Goal: Task Accomplishment & Management: Manage account settings

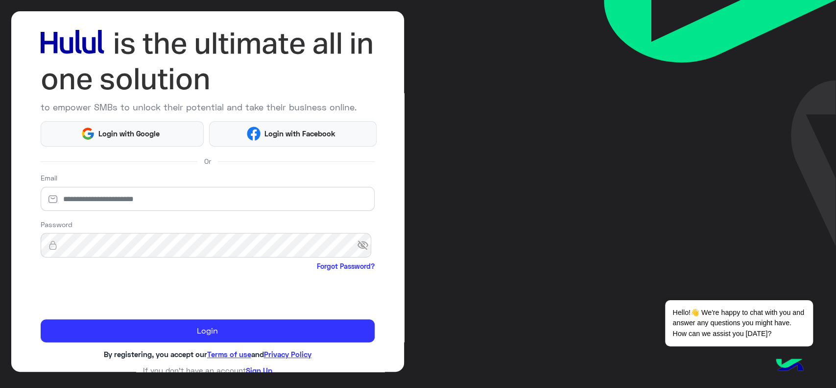
scroll to position [52, 0]
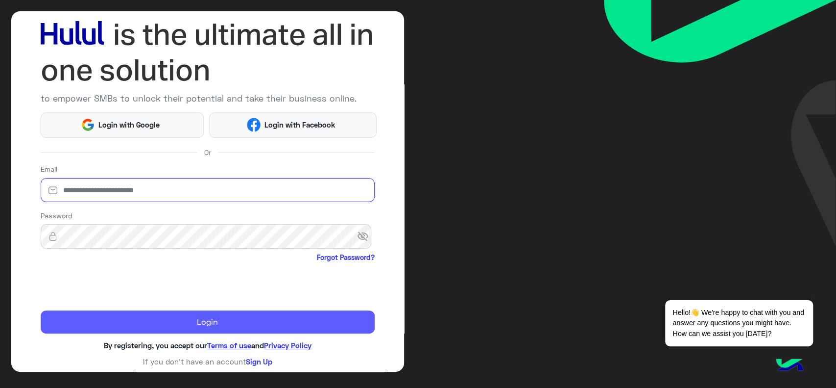
type input "**********"
click at [137, 313] on button "Login" at bounding box center [208, 322] width 334 height 24
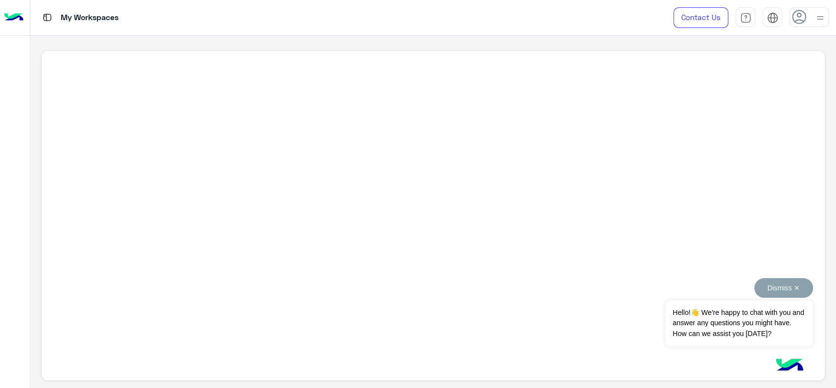
click at [770, 285] on button "Dismiss ✕" at bounding box center [783, 288] width 59 height 20
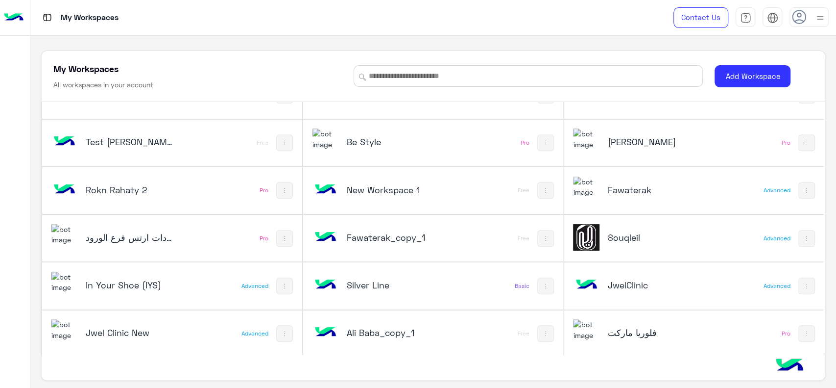
scroll to position [3, 0]
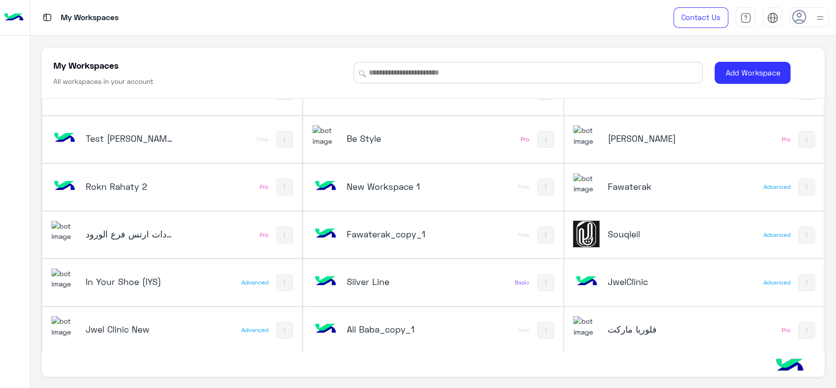
click at [146, 323] on h5 "Jwel Clinic New" at bounding box center [129, 329] width 87 height 12
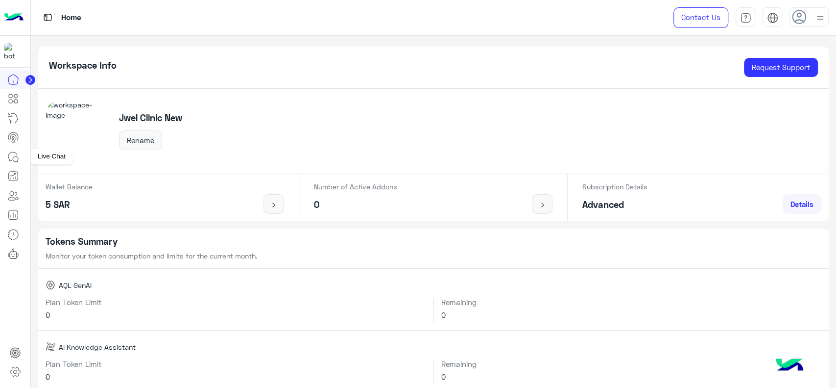
click at [12, 155] on icon at bounding box center [13, 157] width 12 height 12
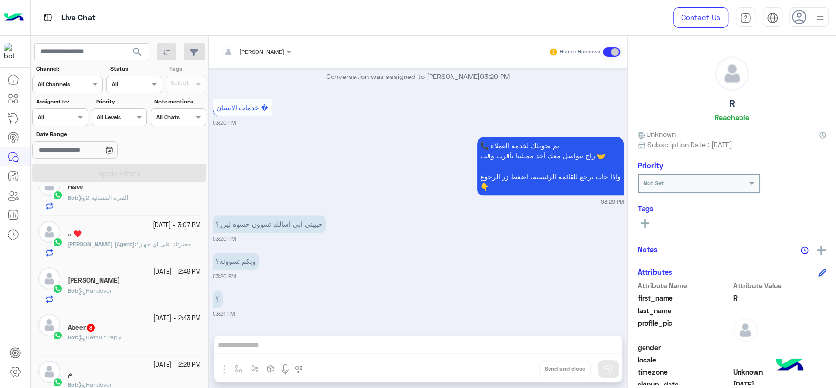
scroll to position [161, 0]
click at [112, 286] on span "Bot : Handover" at bounding box center [90, 289] width 44 height 7
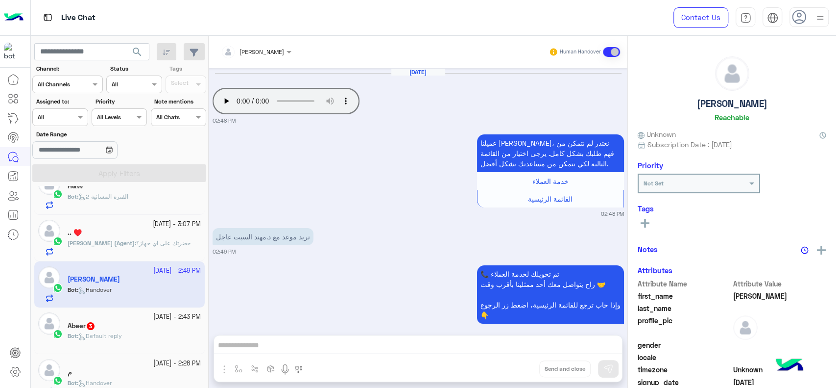
scroll to position [88, 0]
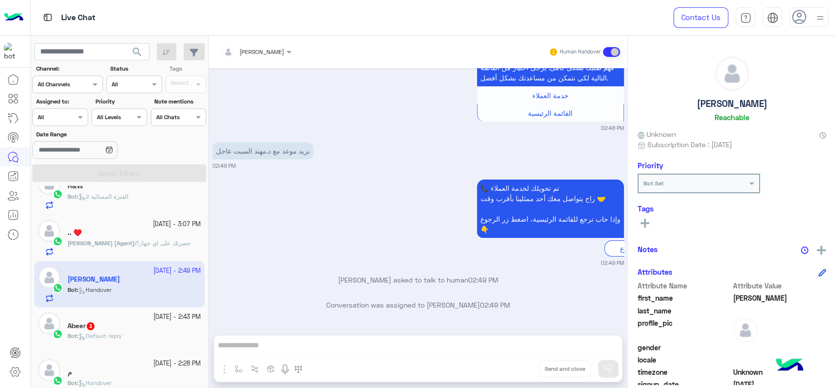
click at [170, 246] on p "ريمان احمد العيسى (Agent) : حضرتك على اي جهاز؟" at bounding box center [129, 243] width 123 height 9
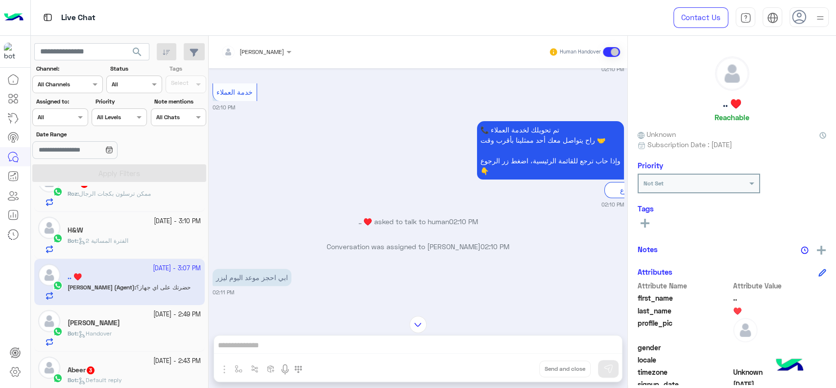
scroll to position [136, 0]
click at [146, 245] on div "Bot : الفترة المسائية 2" at bounding box center [134, 244] width 133 height 17
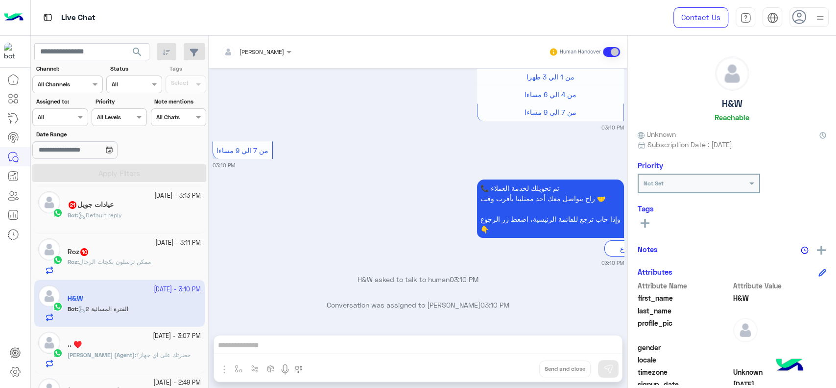
scroll to position [47, 0]
click at [131, 259] on div "Roz 10" at bounding box center [134, 255] width 133 height 10
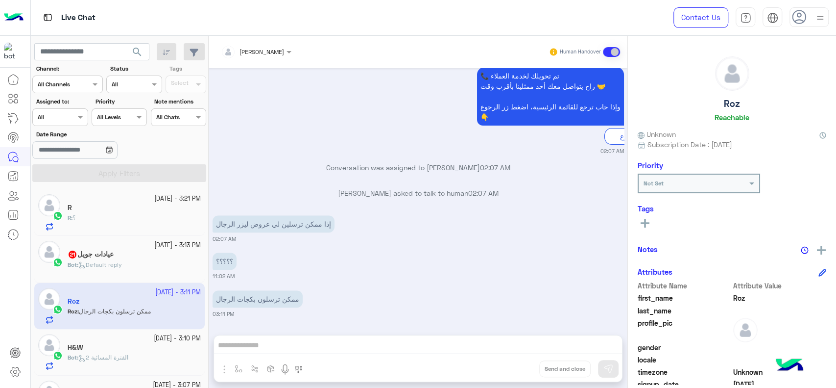
click at [145, 219] on div "R : ؟" at bounding box center [134, 221] width 133 height 17
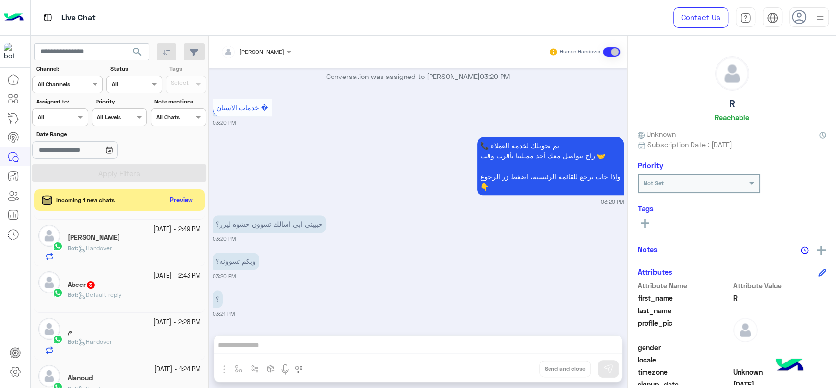
scroll to position [233, 0]
click at [137, 331] on div "م" at bounding box center [134, 330] width 133 height 10
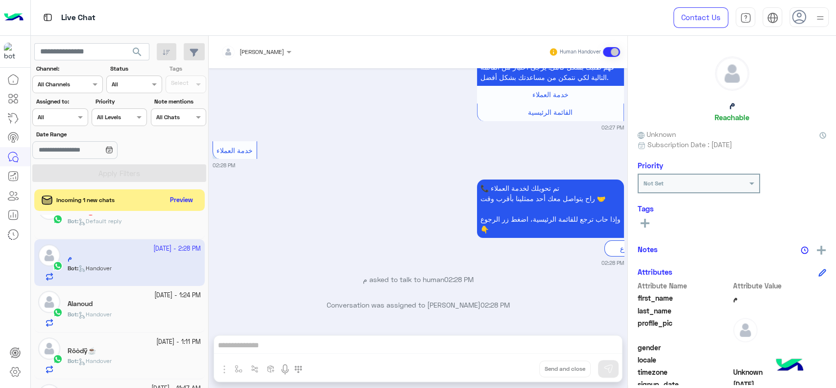
scroll to position [307, 0]
click at [146, 309] on div "Bot : Handover" at bounding box center [134, 316] width 133 height 17
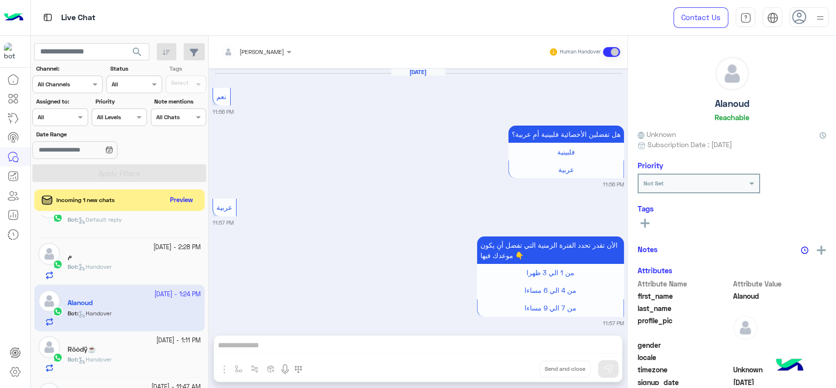
scroll to position [844, 0]
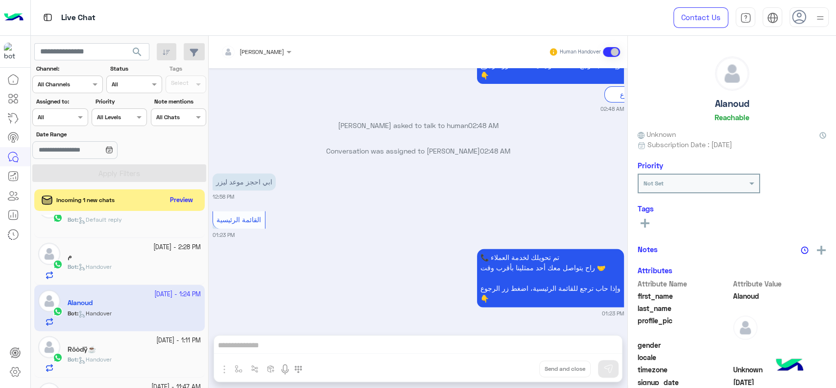
click at [144, 347] on div "Rôòdÿ☕️" at bounding box center [134, 350] width 133 height 10
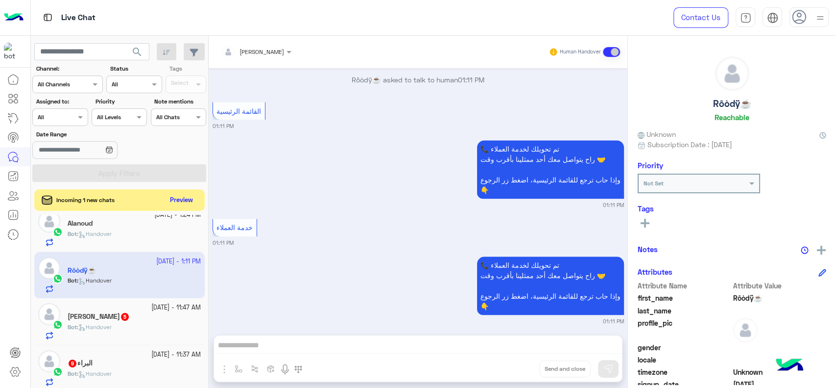
scroll to position [388, 0]
click at [149, 332] on div "Bot : Handover" at bounding box center [134, 329] width 133 height 17
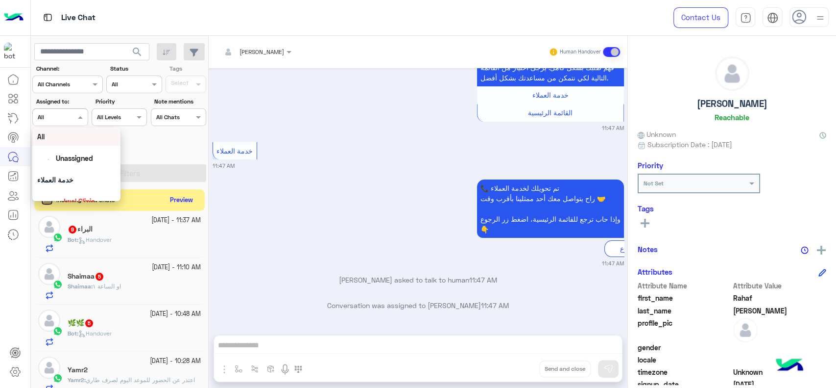
click at [73, 114] on div at bounding box center [60, 115] width 54 height 9
click at [72, 157] on div "ريمان احمد العيسى" at bounding box center [79, 164] width 73 height 17
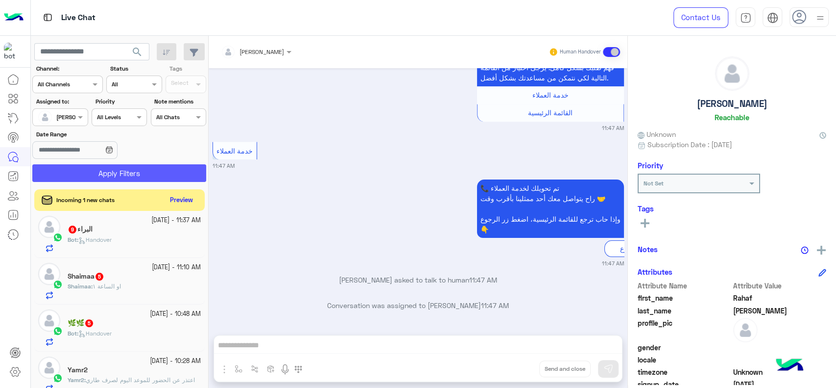
click at [72, 171] on button "Apply Filters" at bounding box center [119, 173] width 174 height 18
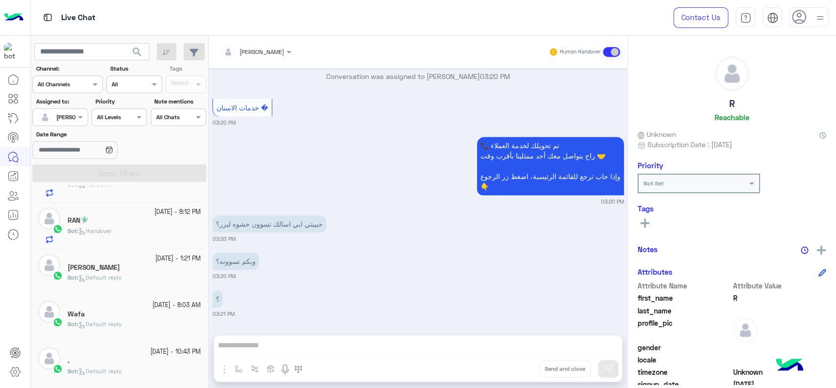
click at [122, 367] on span "Default reply" at bounding box center [100, 370] width 44 height 7
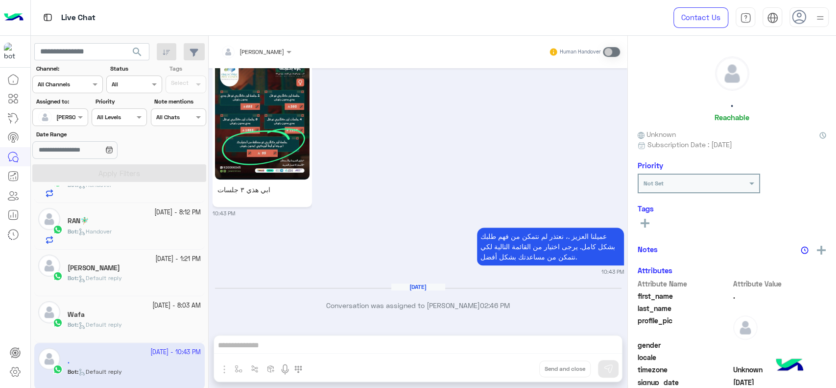
click at [138, 329] on div "Bot : Default reply" at bounding box center [134, 328] width 133 height 17
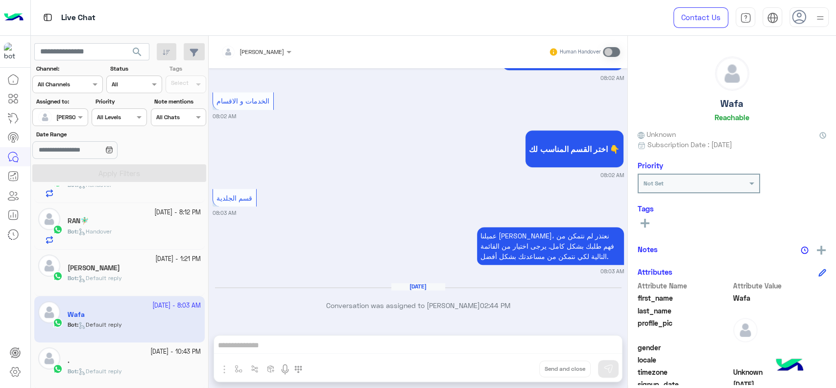
click at [161, 279] on div "Bot : Default reply" at bounding box center [134, 281] width 133 height 17
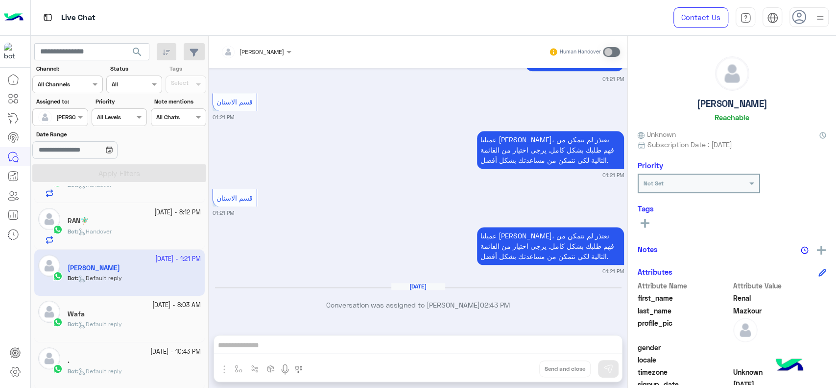
click at [170, 235] on div "Bot : Handover" at bounding box center [134, 235] width 133 height 17
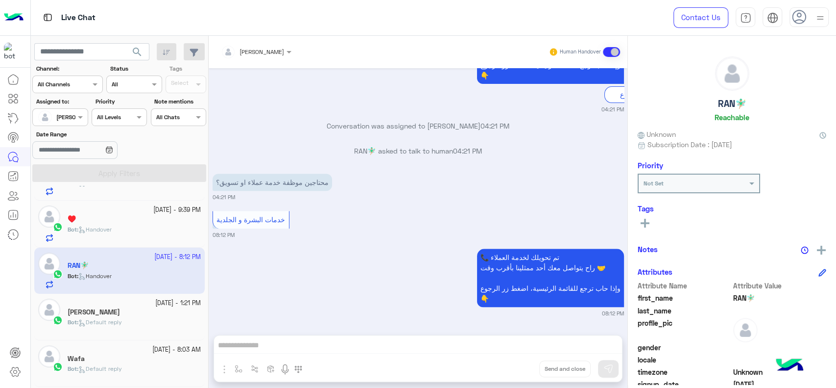
click at [170, 235] on div "Bot : Handover" at bounding box center [134, 233] width 133 height 17
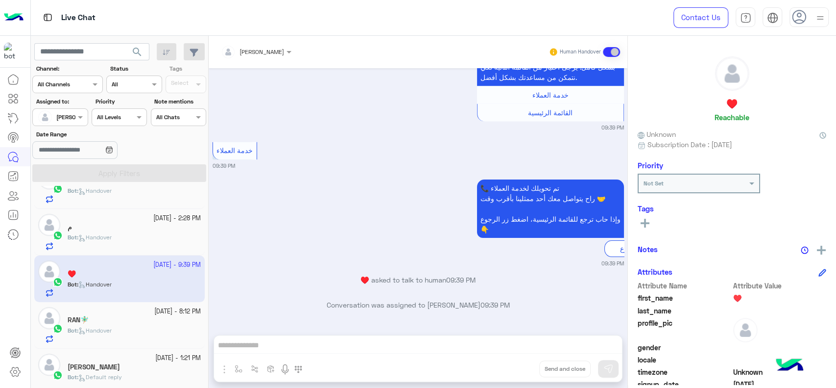
click at [170, 235] on div "Bot : Handover" at bounding box center [134, 241] width 133 height 17
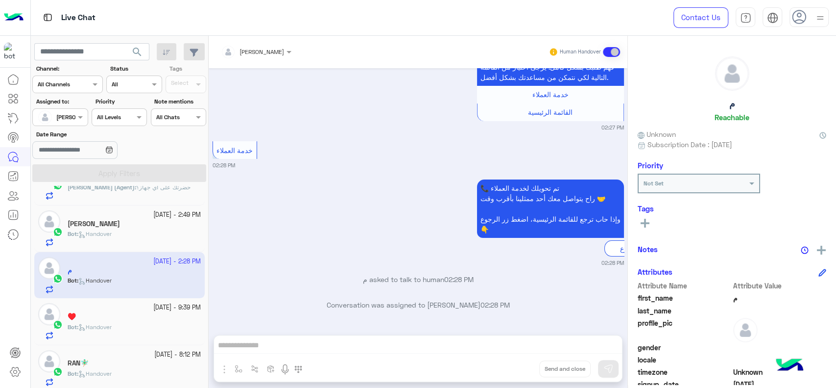
click at [170, 235] on div "Bot : Handover" at bounding box center [134, 237] width 133 height 17
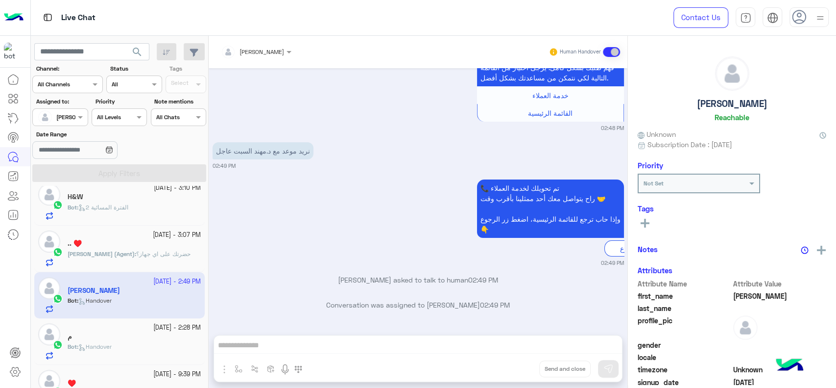
click at [170, 235] on small "9 October - 3:07 PM" at bounding box center [177, 234] width 48 height 9
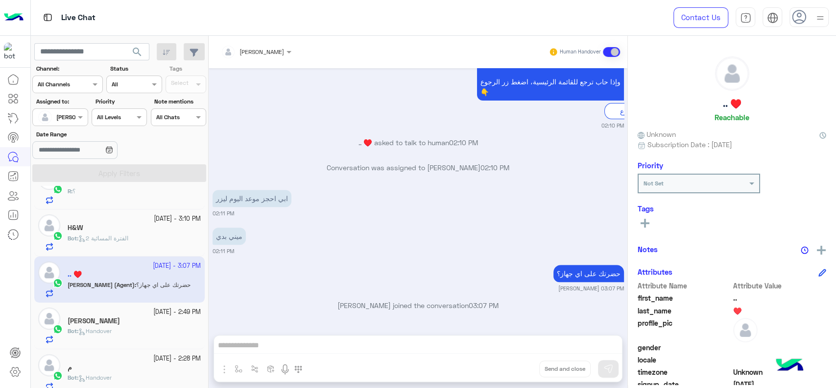
click at [170, 235] on div "Bot : الفترة المسائية 2" at bounding box center [134, 242] width 133 height 17
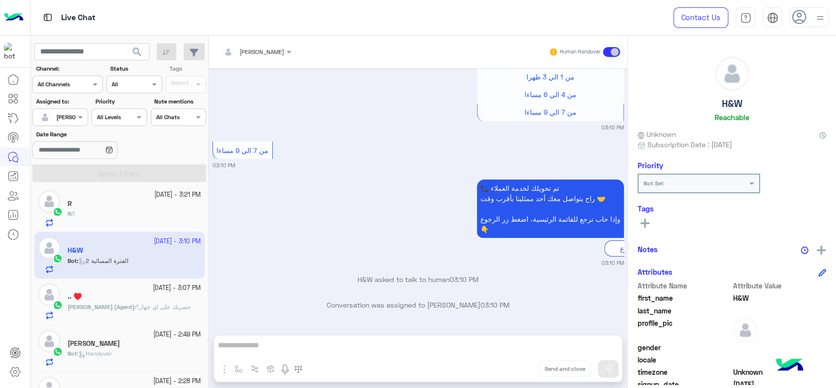
click at [170, 214] on div "R : ؟" at bounding box center [134, 217] width 133 height 17
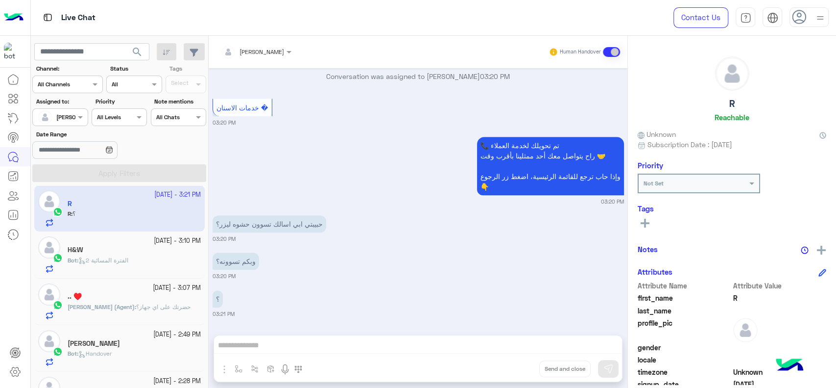
click at [74, 105] on label "Assigned to:" at bounding box center [61, 101] width 50 height 9
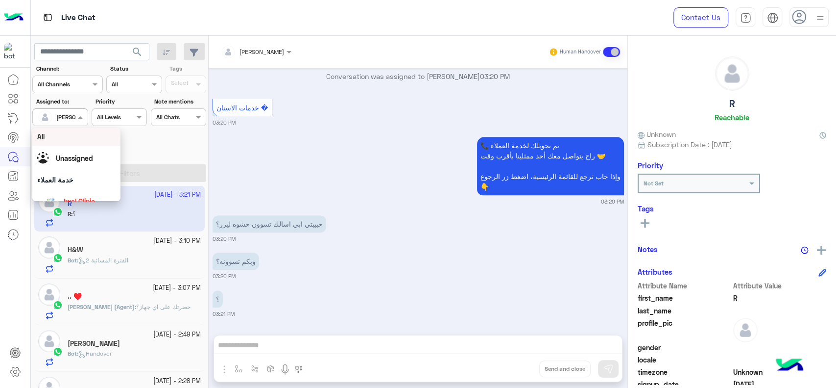
click at [71, 112] on div at bounding box center [60, 115] width 54 height 9
click at [69, 184] on span "Jana" at bounding box center [89, 188] width 54 height 8
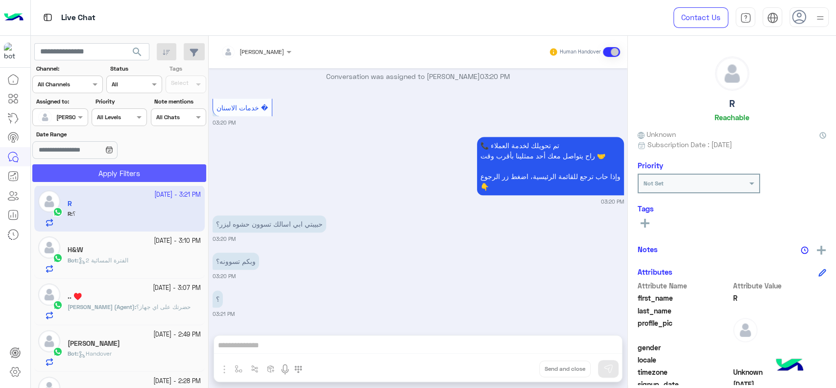
click at [80, 174] on button "Apply Filters" at bounding box center [119, 173] width 174 height 18
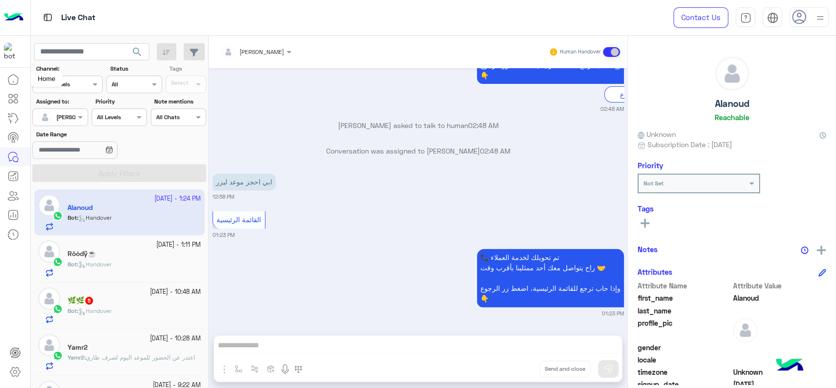
click at [15, 80] on icon at bounding box center [13, 79] width 12 height 12
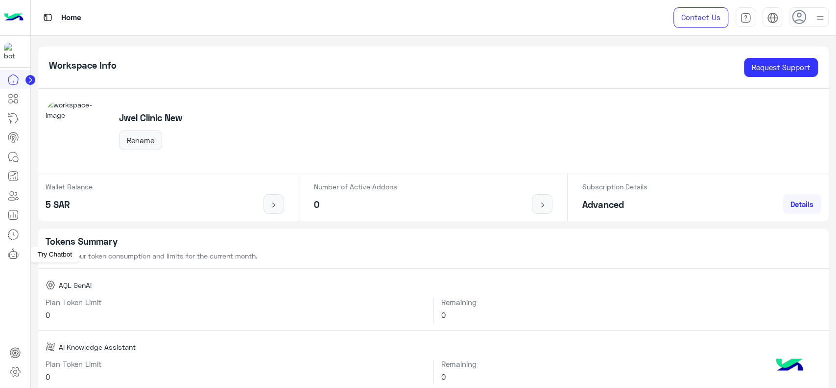
click at [14, 249] on icon at bounding box center [13, 248] width 1 height 1
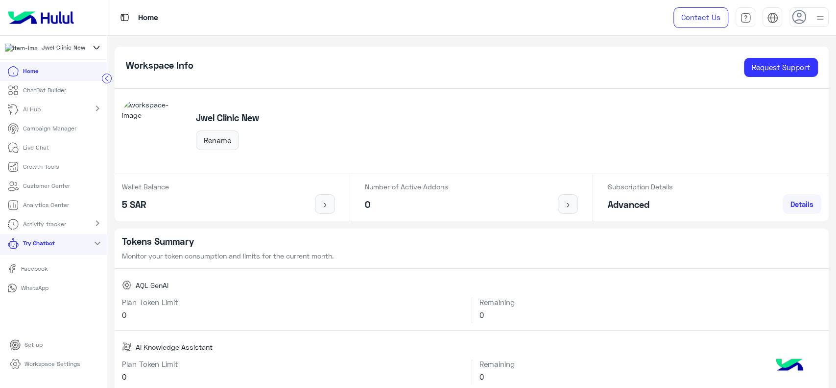
click at [34, 292] on p "WhatsApp" at bounding box center [34, 287] width 35 height 9
click at [36, 148] on p "Live Chat" at bounding box center [36, 147] width 26 height 9
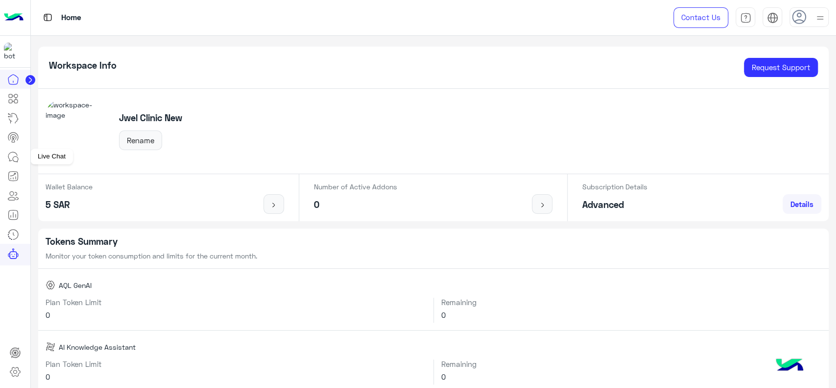
click at [12, 154] on icon at bounding box center [13, 157] width 12 height 12
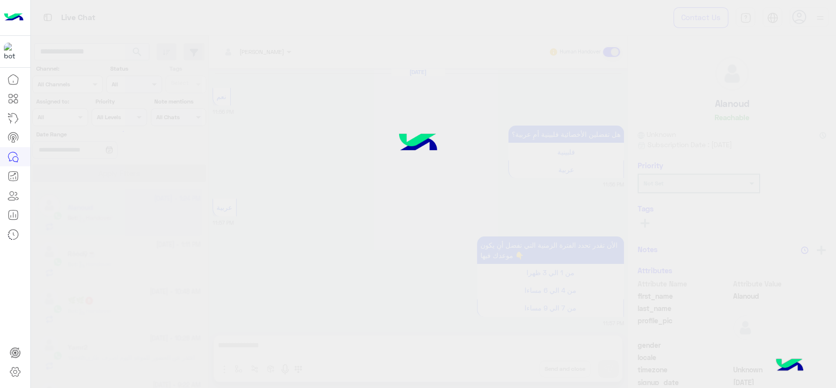
scroll to position [844, 0]
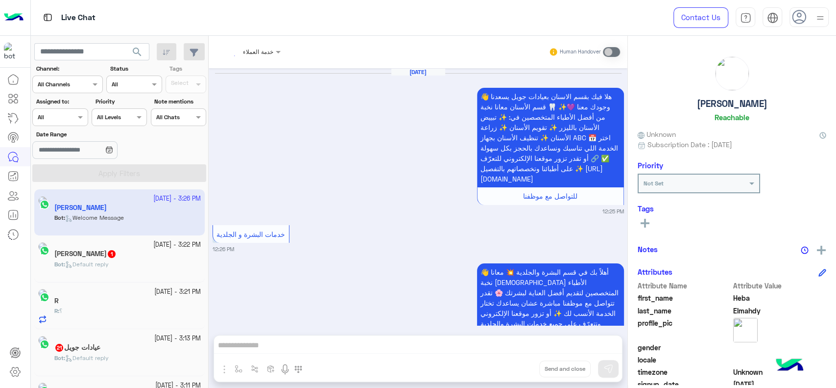
scroll to position [1229, 0]
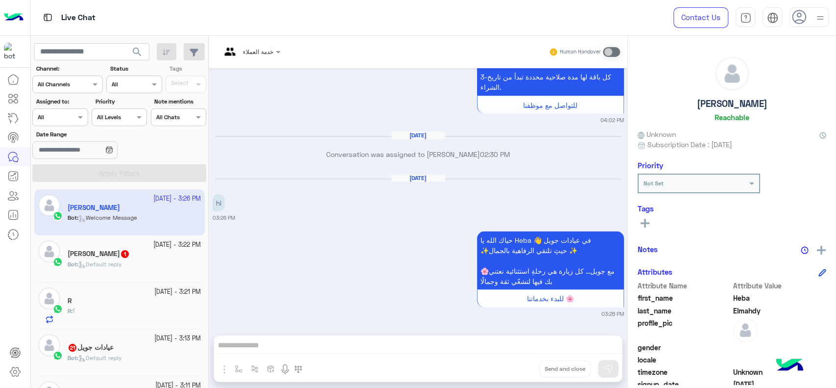
click at [260, 341] on div "خدمة العملاء Human Handover Sep 29, 2025 👋 هلا فيك بقسم الاسنان بعيادات جويل يس…" at bounding box center [418, 214] width 419 height 356
click at [14, 367] on icon at bounding box center [15, 371] width 10 height 9
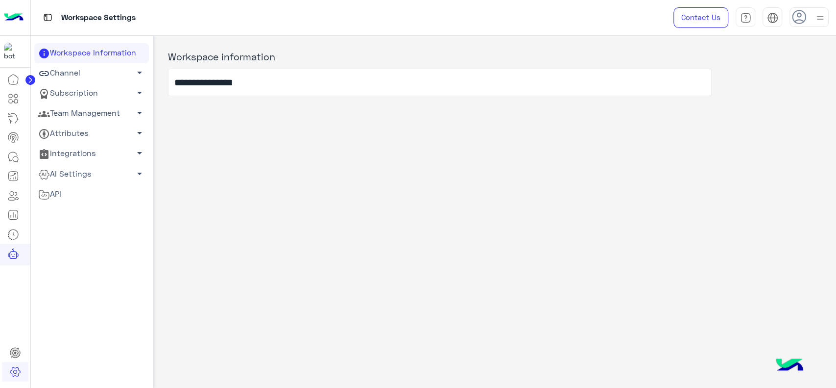
click at [106, 117] on link "Team Management arrow_drop_down" at bounding box center [91, 113] width 115 height 20
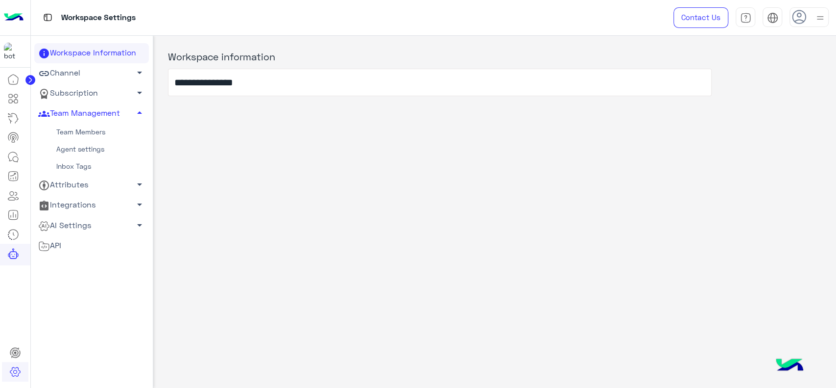
click at [95, 128] on link "Team Members" at bounding box center [91, 131] width 115 height 17
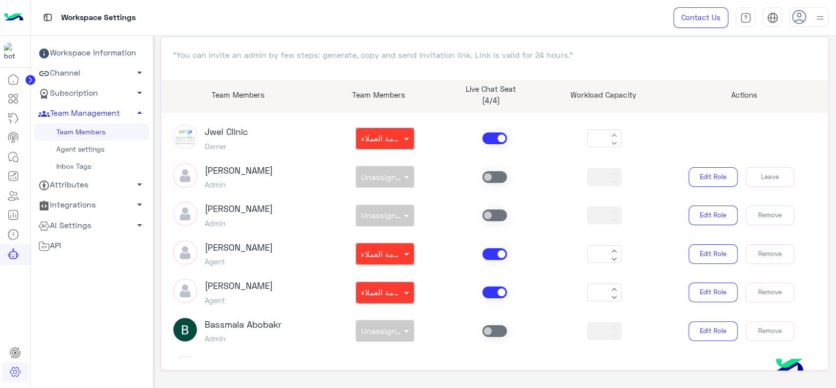
click at [492, 138] on span at bounding box center [495, 138] width 24 height 12
click at [489, 174] on span at bounding box center [495, 177] width 24 height 12
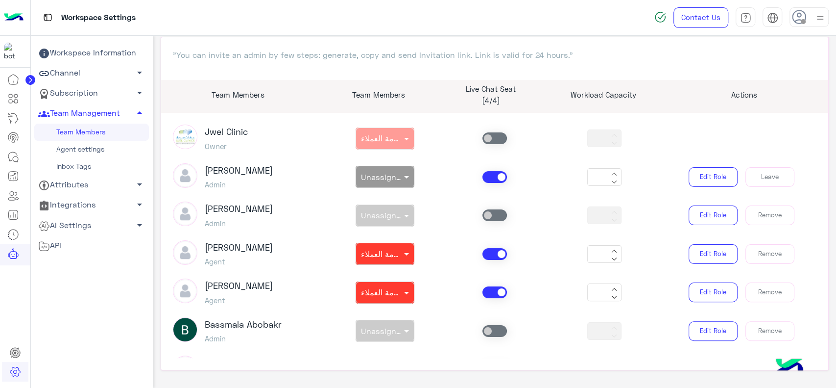
click at [611, 179] on icon at bounding box center [614, 182] width 6 height 6
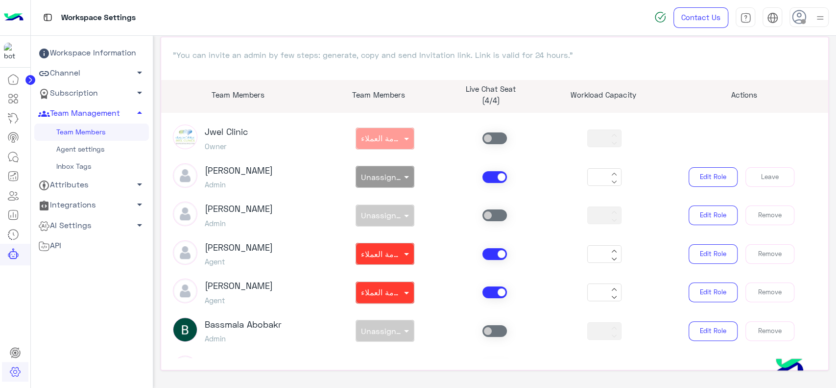
click at [611, 179] on icon at bounding box center [614, 182] width 6 height 6
type input "*"
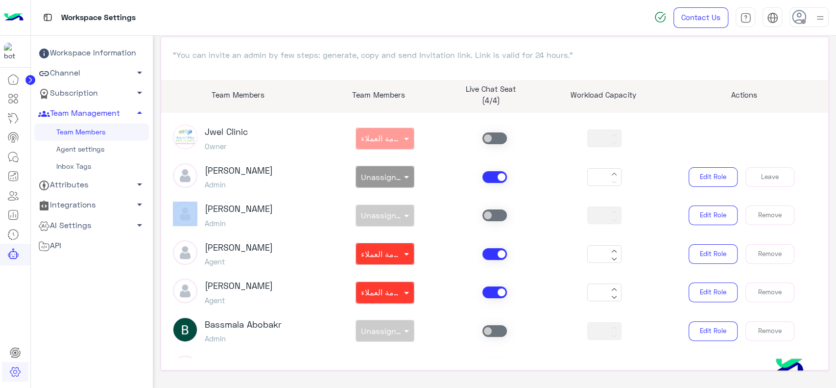
click at [610, 178] on div at bounding box center [614, 177] width 12 height 20
click at [16, 157] on icon at bounding box center [13, 157] width 12 height 12
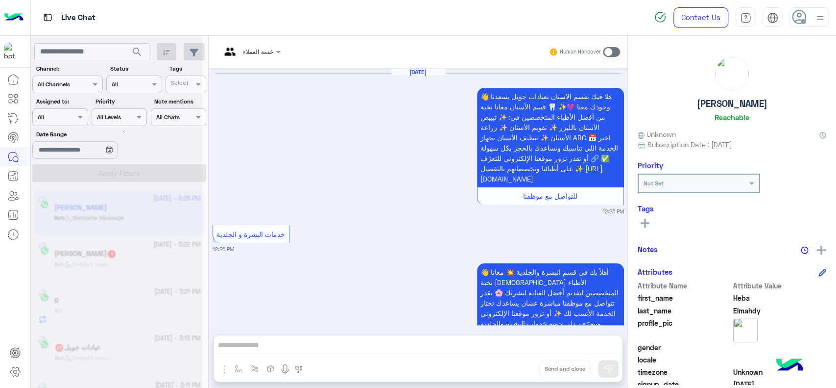
scroll to position [1229, 0]
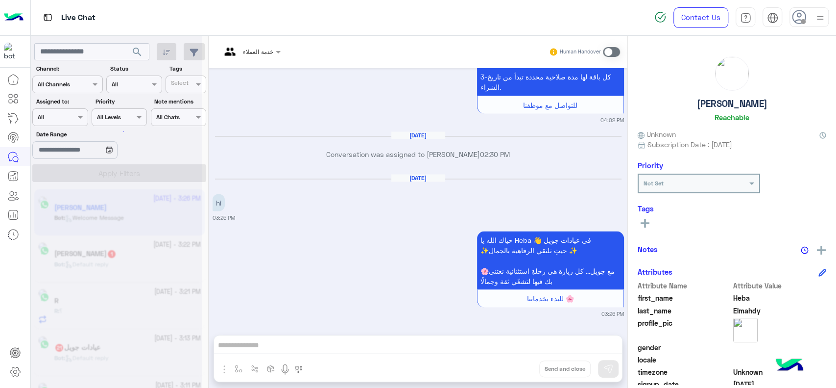
click at [608, 50] on span at bounding box center [611, 52] width 17 height 10
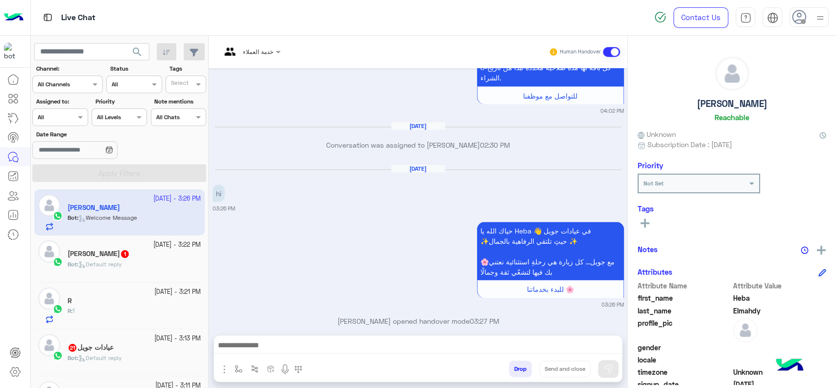
scroll to position [1254, 0]
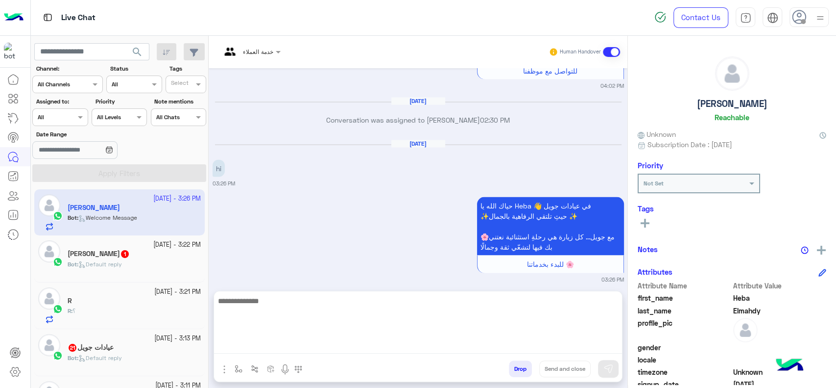
click at [349, 342] on textarea at bounding box center [418, 323] width 408 height 59
type textarea "**"
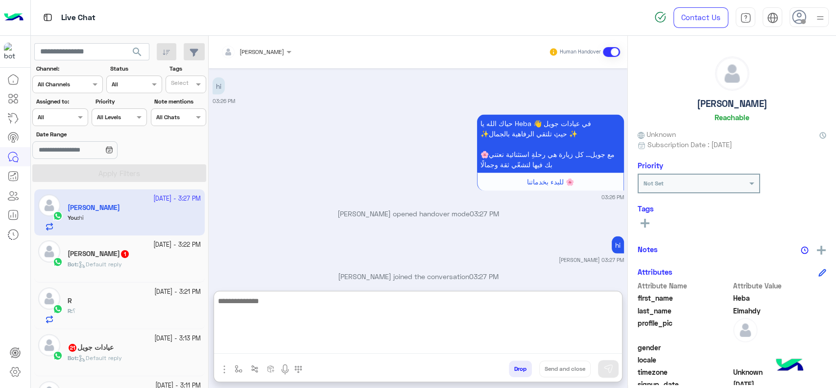
scroll to position [1361, 0]
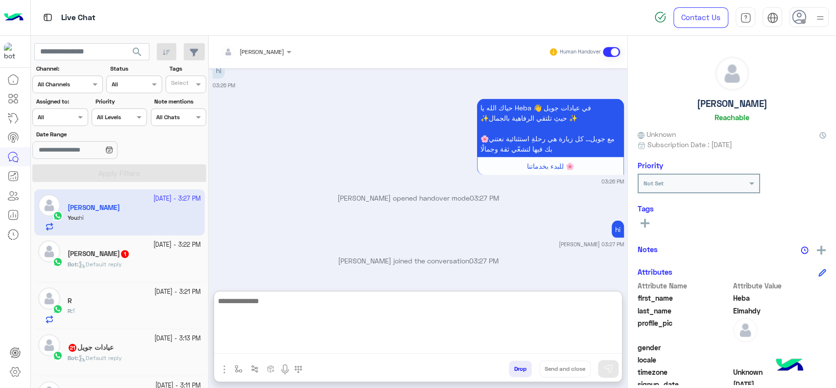
click at [297, 306] on textarea at bounding box center [418, 323] width 408 height 59
type textarea "**"
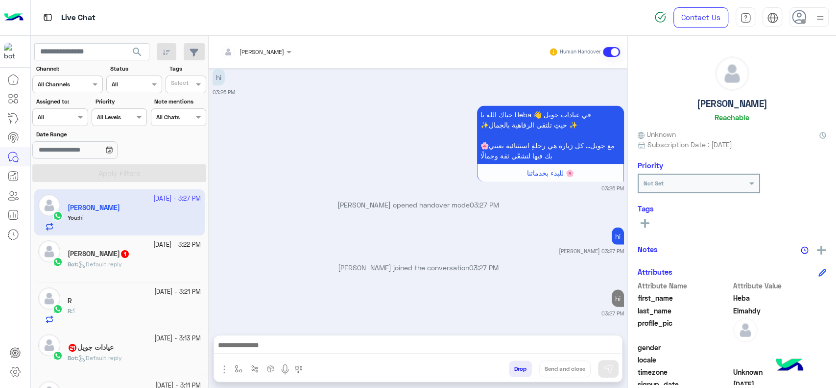
click at [173, 305] on div "R" at bounding box center [134, 301] width 133 height 10
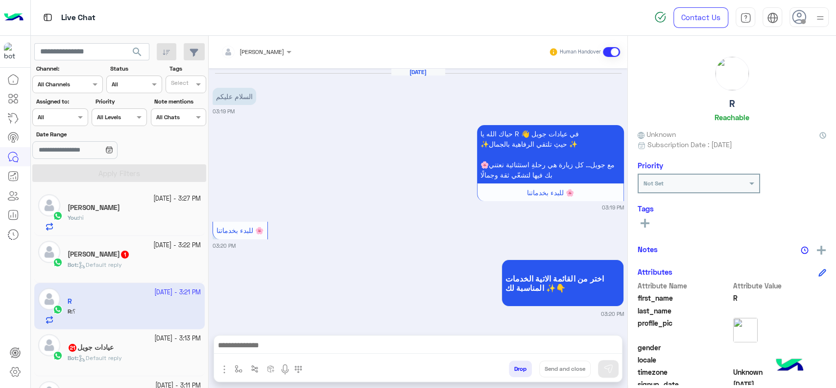
scroll to position [417, 0]
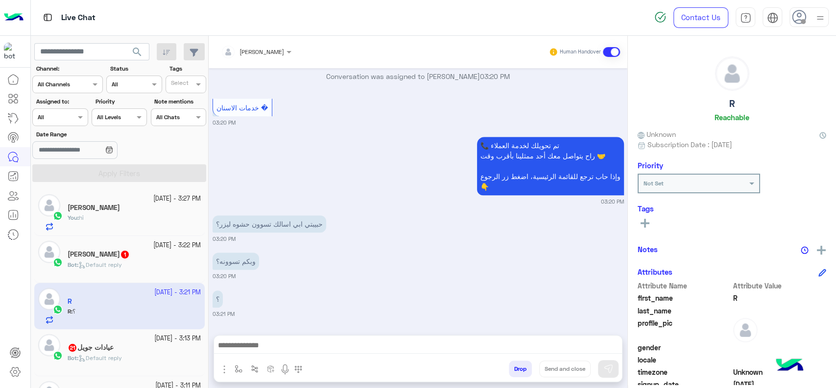
click at [167, 198] on small "9 October - 3:27 PM" at bounding box center [177, 198] width 48 height 9
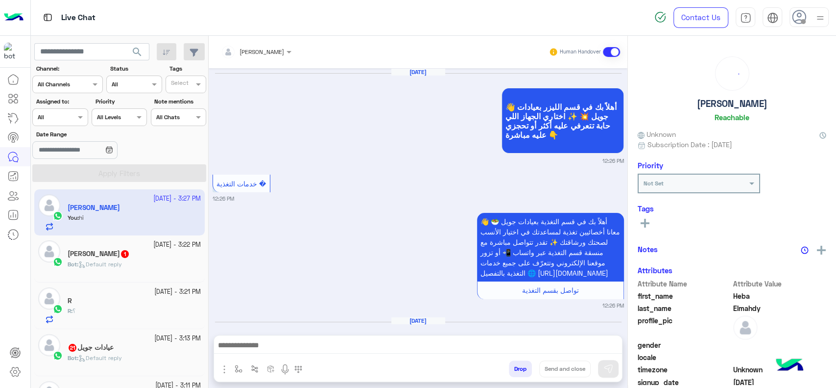
scroll to position [1024, 0]
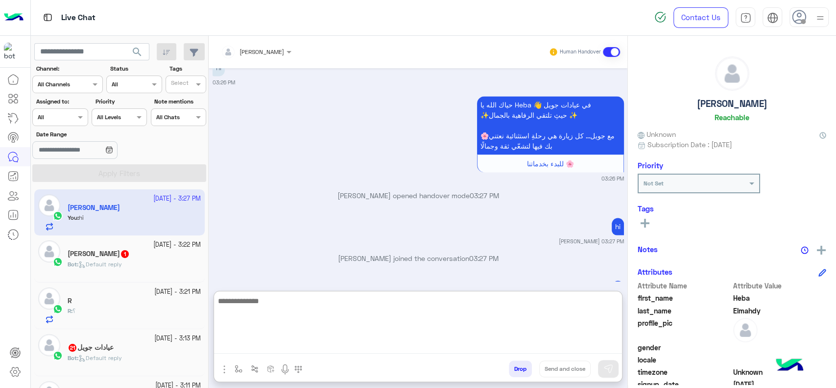
click at [263, 345] on textarea at bounding box center [418, 323] width 408 height 59
type textarea "**"
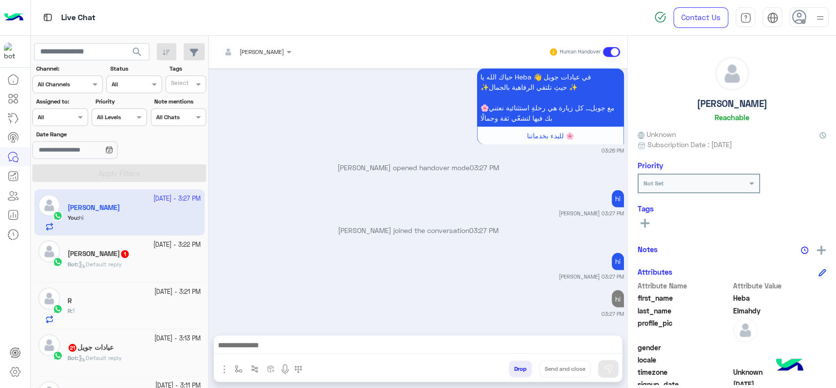
scroll to position [1079, 0]
click at [148, 310] on div "R : ؟" at bounding box center [134, 314] width 133 height 17
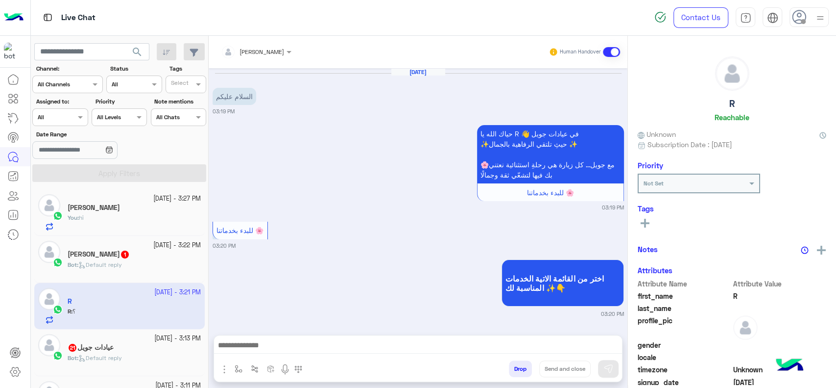
scroll to position [417, 0]
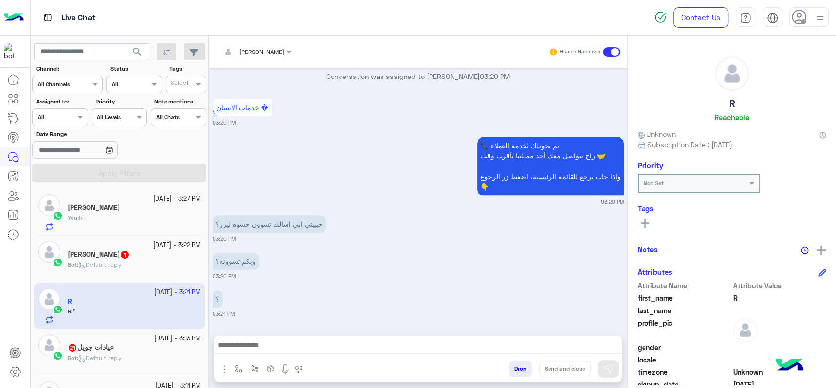
click at [153, 194] on small "9 October - 3:27 PM" at bounding box center [177, 198] width 48 height 9
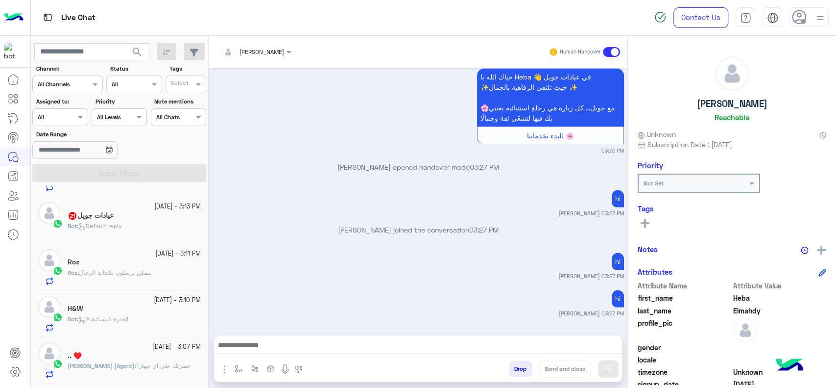
scroll to position [133, 0]
click at [14, 101] on icon at bounding box center [14, 98] width 4 height 5
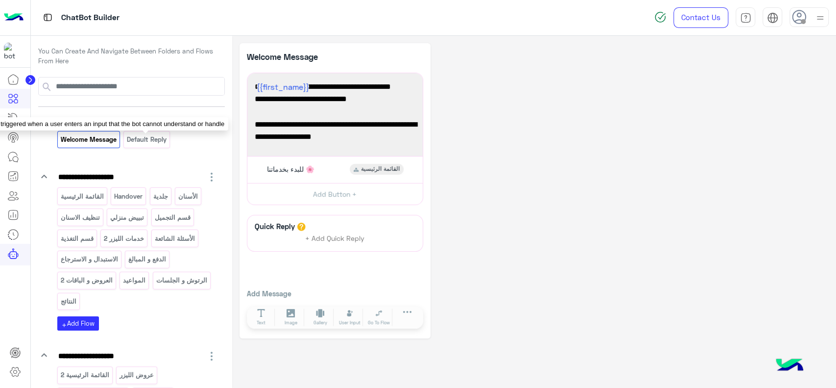
click at [144, 141] on p "Default reply" at bounding box center [146, 139] width 41 height 11
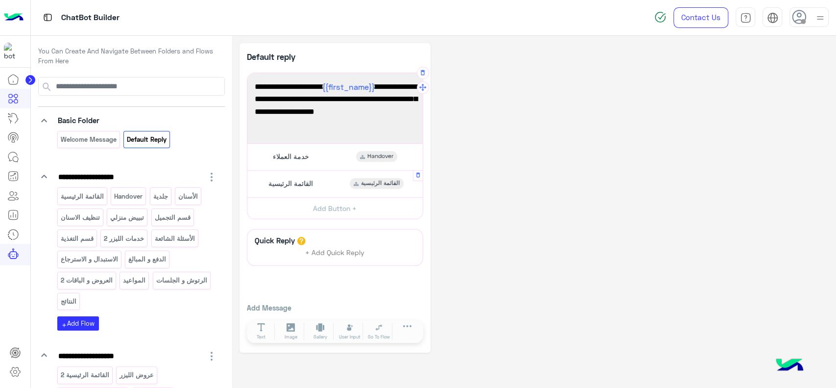
click at [369, 177] on div "القائمة الرئيسية القائمة الرئيسية" at bounding box center [335, 183] width 168 height 19
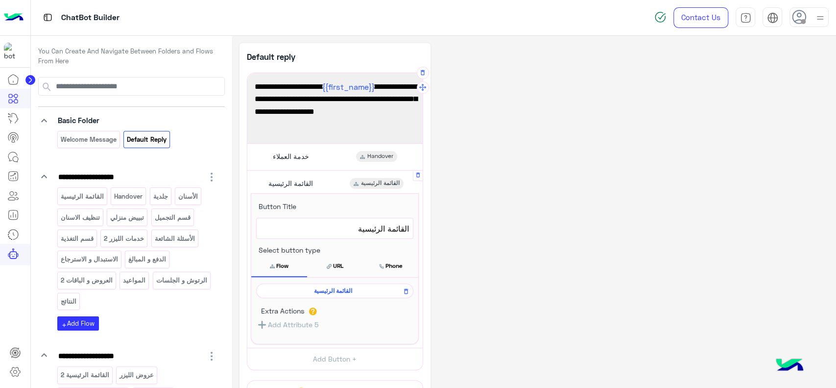
click at [317, 292] on span "القائمة الرئيسية" at bounding box center [333, 290] width 143 height 9
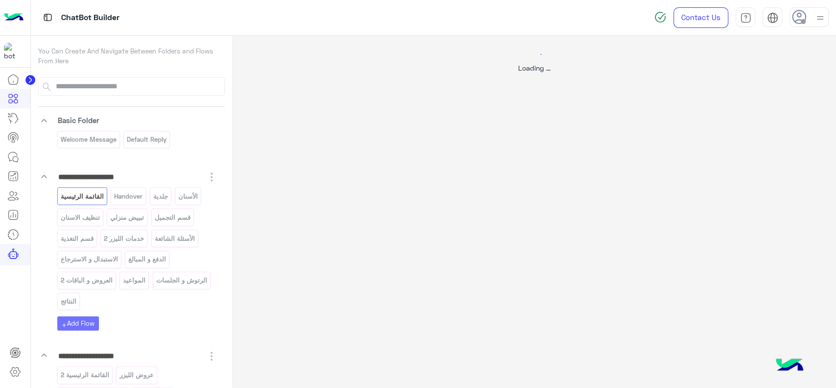
select select "*"
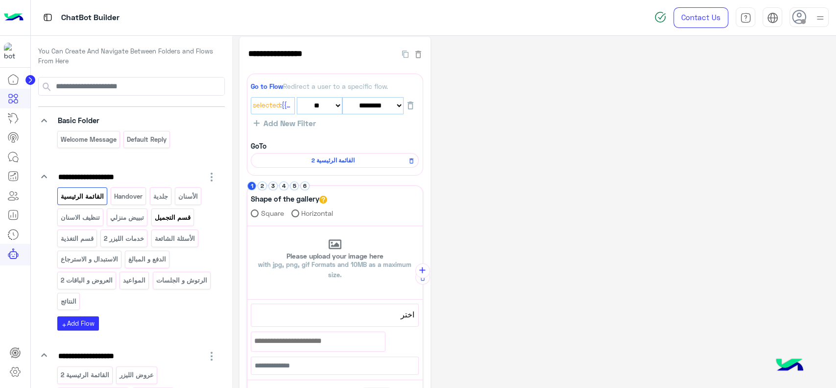
scroll to position [2, 0]
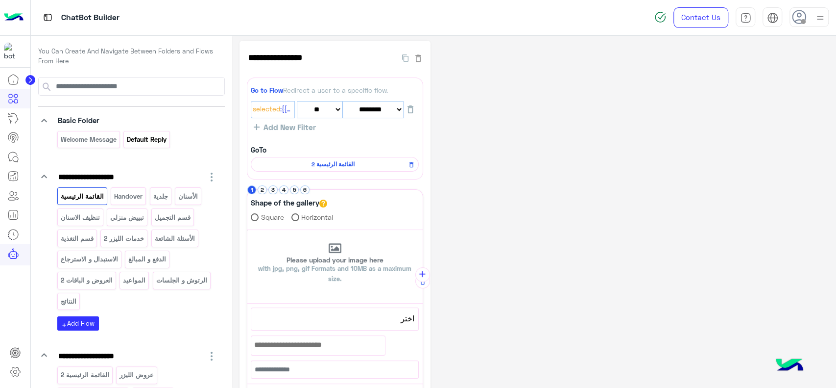
click at [153, 145] on div "Default reply" at bounding box center [146, 139] width 47 height 17
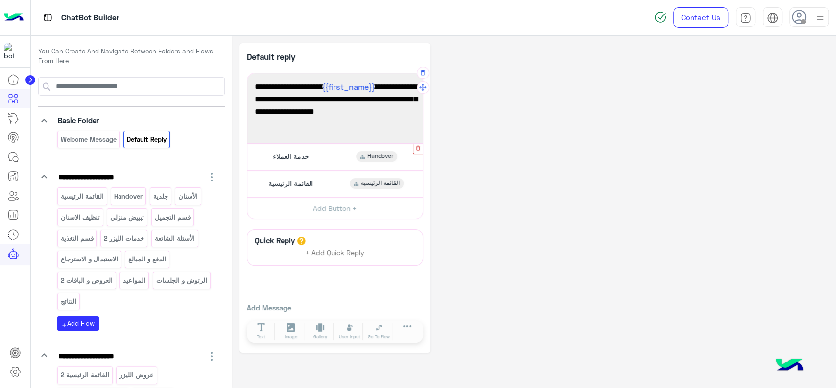
click at [416, 148] on icon "button" at bounding box center [418, 147] width 4 height 5
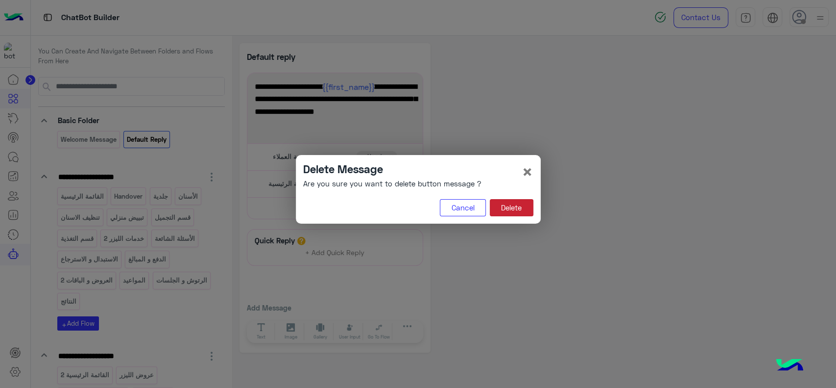
click at [507, 212] on button "Delete" at bounding box center [512, 208] width 44 height 18
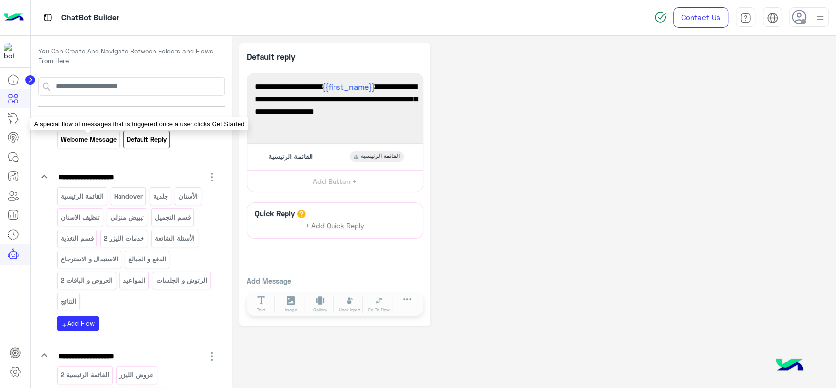
click at [98, 140] on p "Welcome Message" at bounding box center [88, 139] width 57 height 11
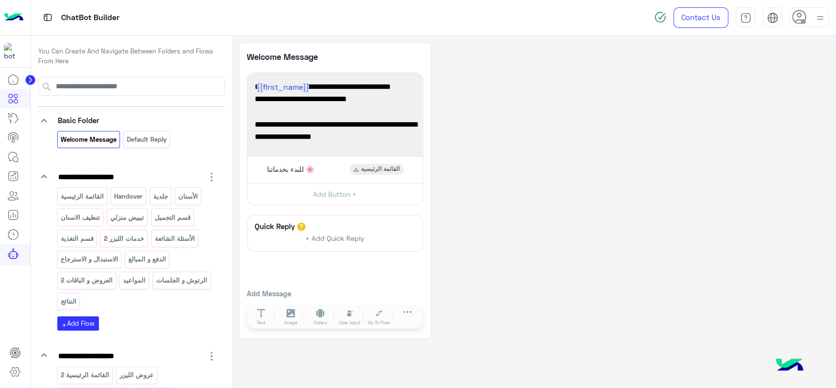
click at [19, 20] on img at bounding box center [14, 17] width 20 height 21
